Goal: Find specific page/section: Locate a particular part of the current website

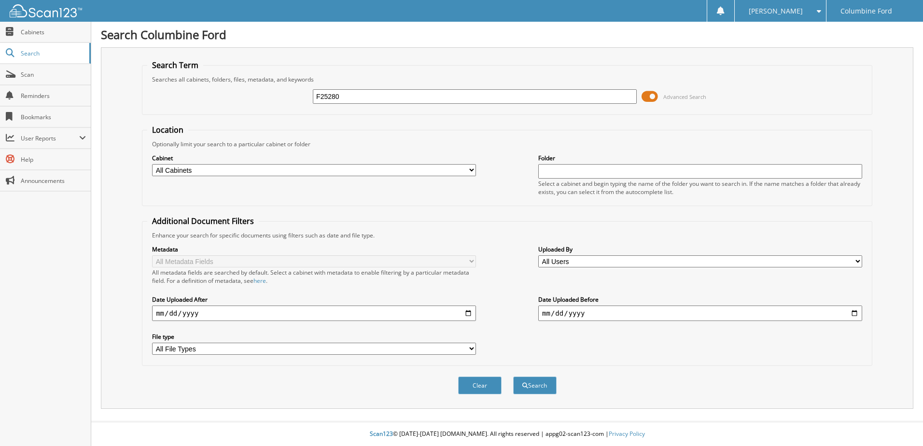
type input "F25280"
click at [513, 377] on button "Search" at bounding box center [534, 386] width 43 height 18
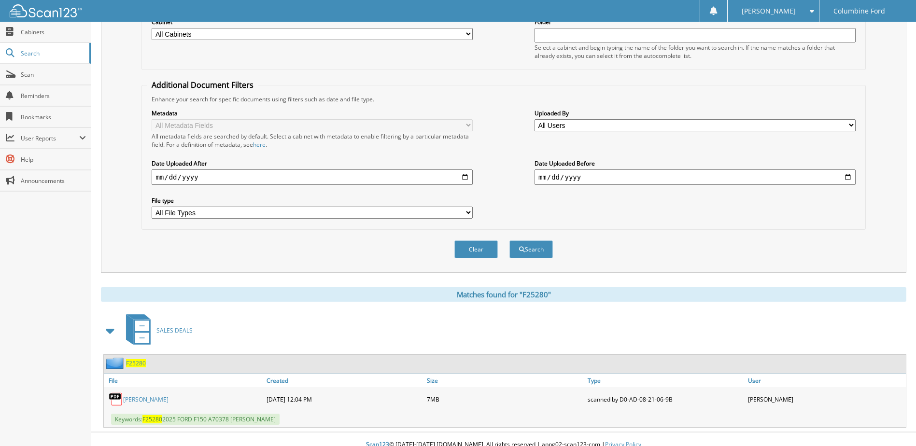
scroll to position [147, 0]
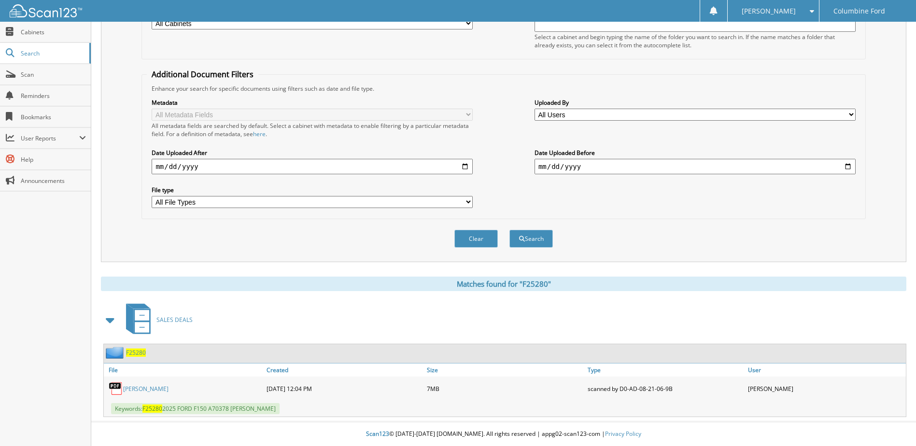
click at [142, 352] on span "F25280" at bounding box center [136, 353] width 20 height 8
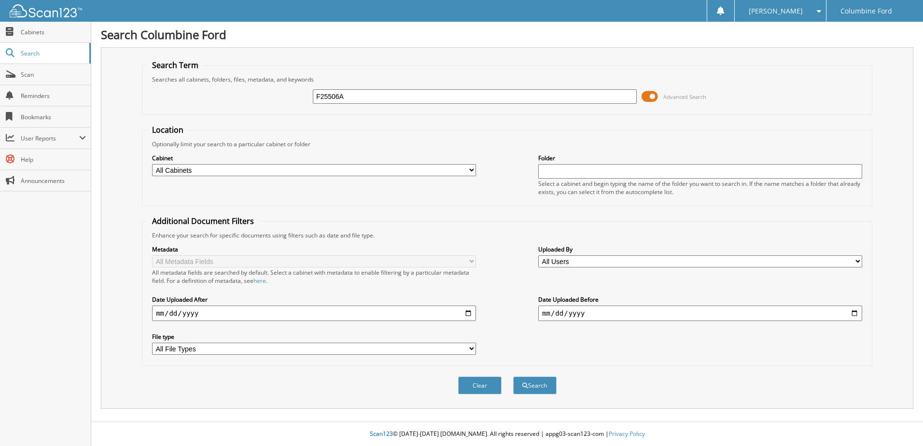
type input "F25506A"
click at [513, 377] on button "Search" at bounding box center [534, 386] width 43 height 18
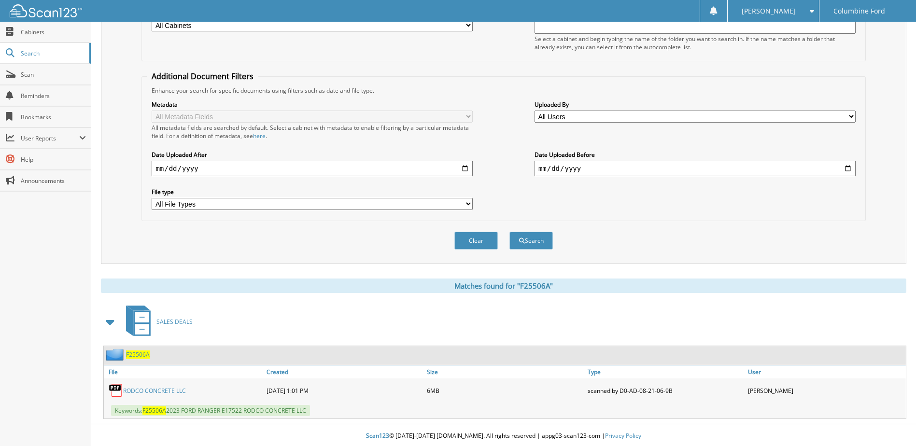
scroll to position [147, 0]
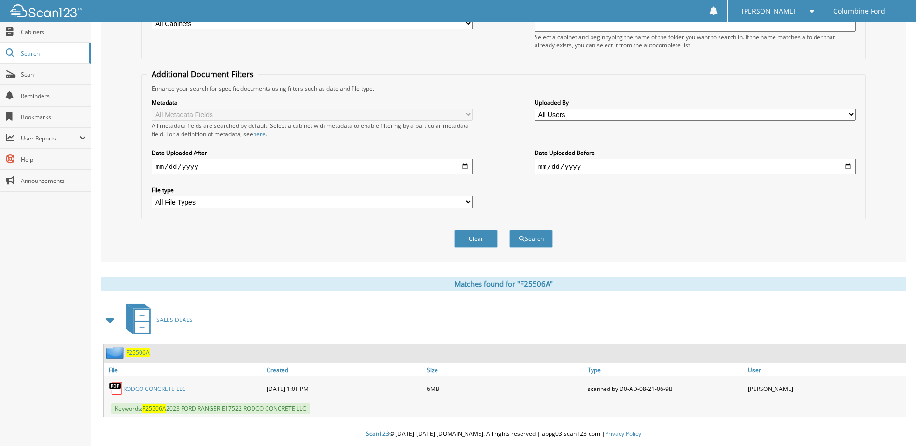
click at [152, 386] on link "RODCO CONCRETE LLC" at bounding box center [154, 389] width 63 height 8
